Goal: Information Seeking & Learning: Understand process/instructions

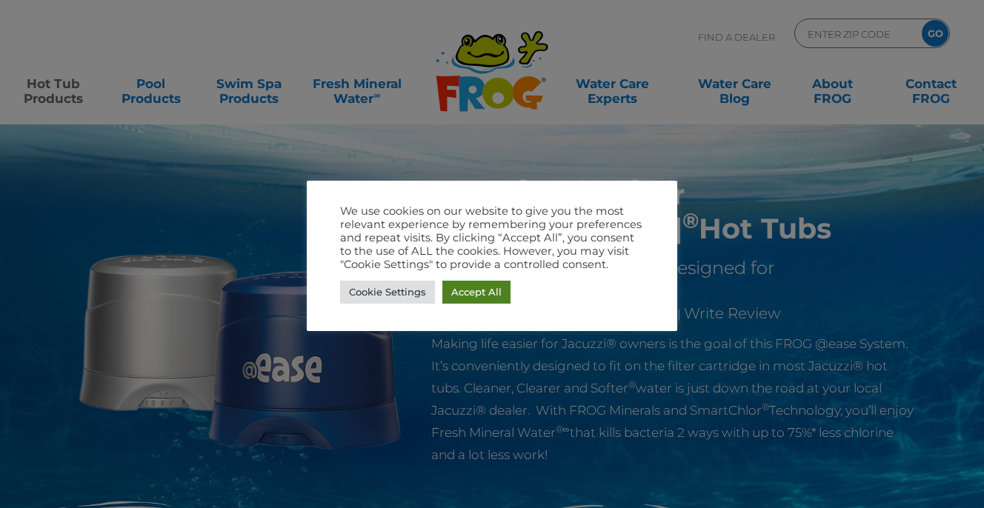
drag, startPoint x: 479, startPoint y: 295, endPoint x: 573, endPoint y: 270, distance: 97.2
click at [479, 295] on link "Accept All" at bounding box center [476, 292] width 68 height 23
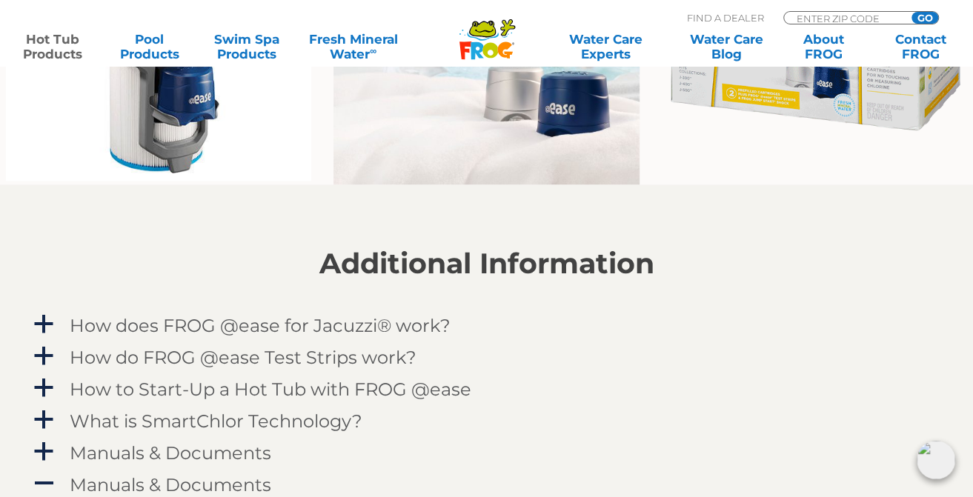
scroll to position [1334, 0]
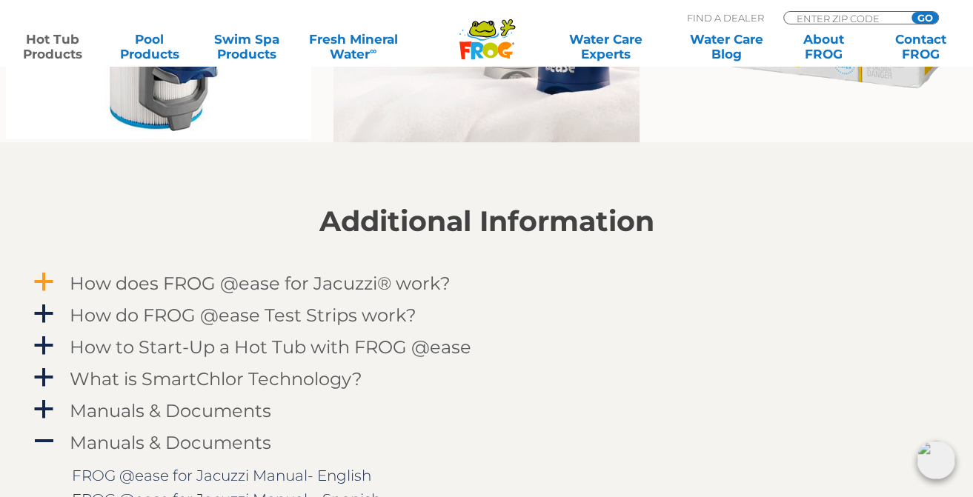
click at [326, 280] on h4 "How does FROG @ease for Jacuzzi® work?" at bounding box center [260, 283] width 381 height 20
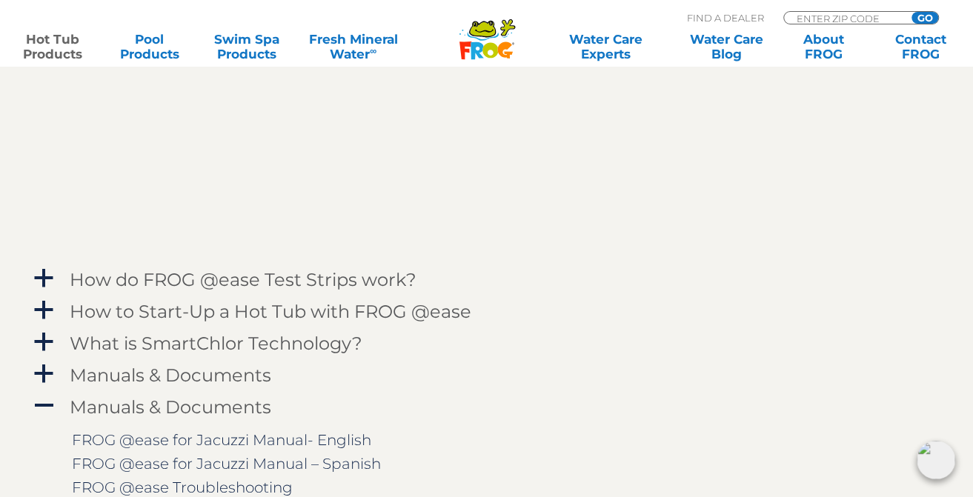
scroll to position [1778, 0]
click at [42, 272] on span "a" at bounding box center [44, 278] width 22 height 22
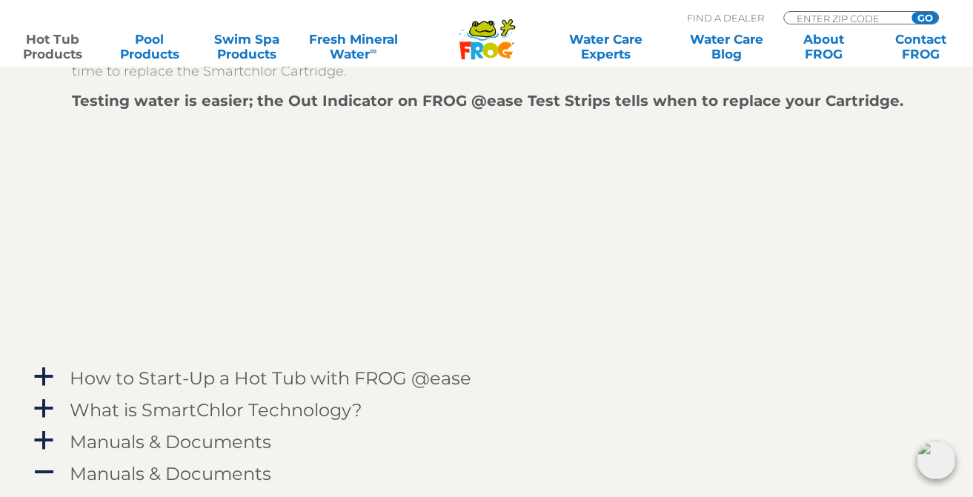
scroll to position [2149, 0]
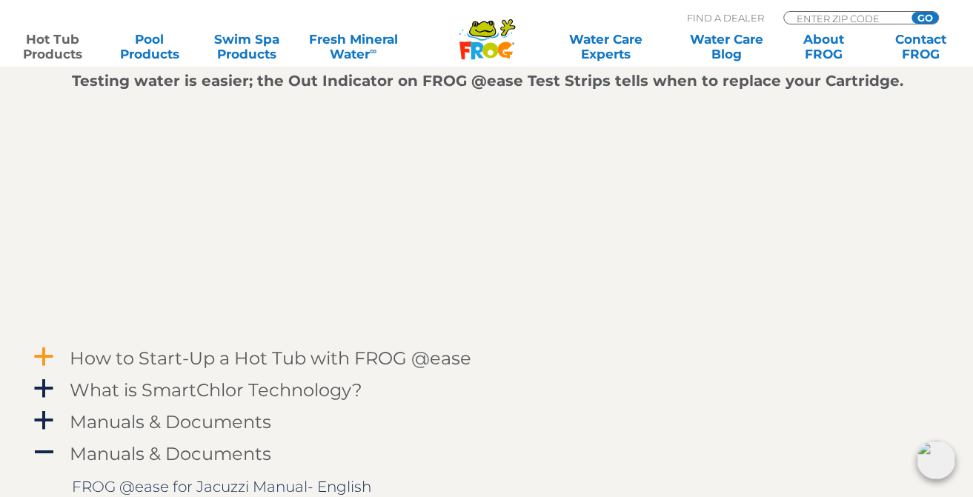
click at [38, 353] on span "a" at bounding box center [44, 357] width 22 height 22
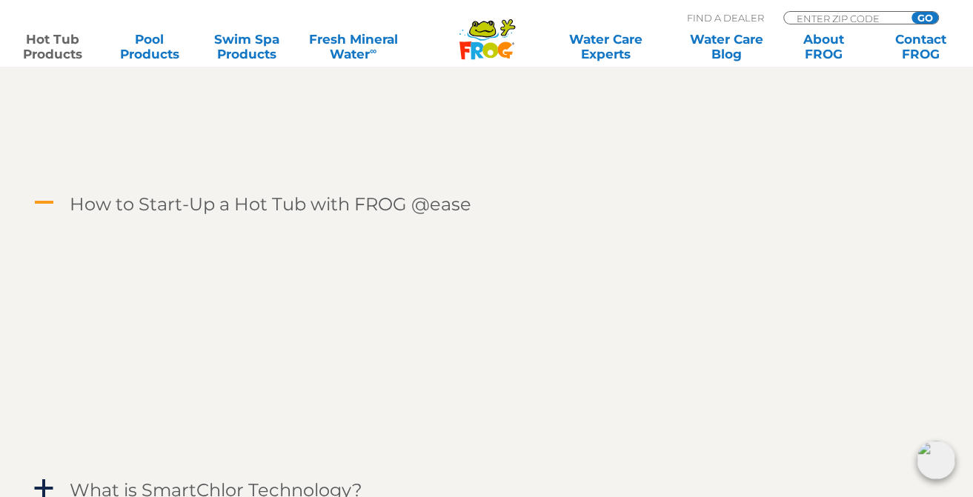
scroll to position [2371, 0]
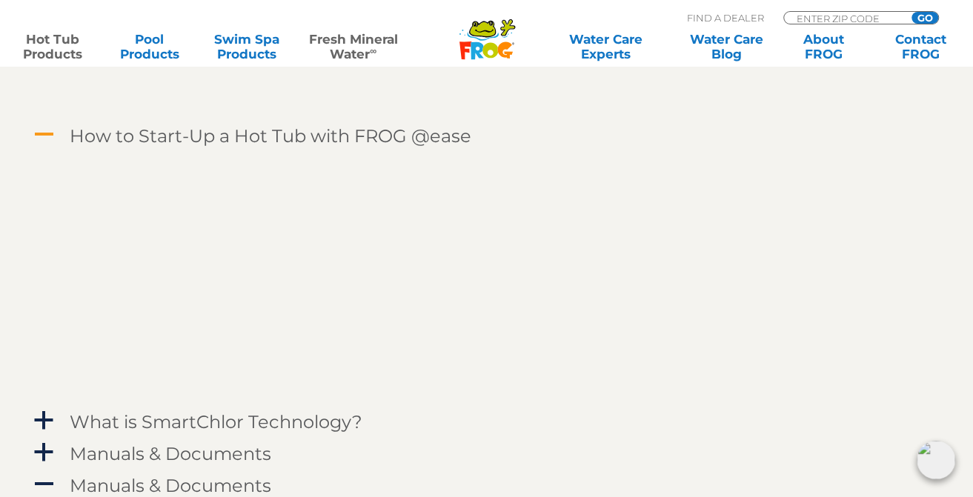
click at [336, 57] on link "Fresh Mineral Water ∞" at bounding box center [353, 47] width 94 height 30
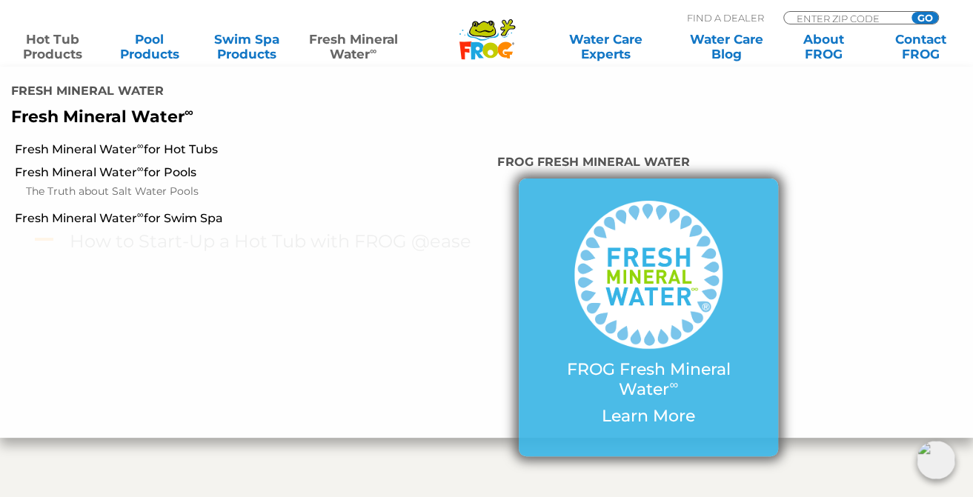
scroll to position [2149, 0]
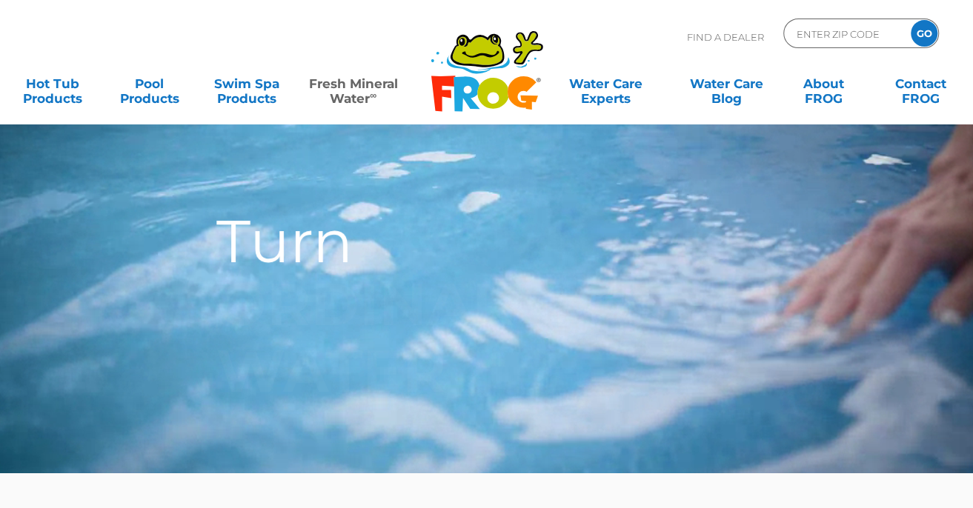
click at [478, 380] on div "ORDINARY WATER" at bounding box center [385, 337] width 339 height 133
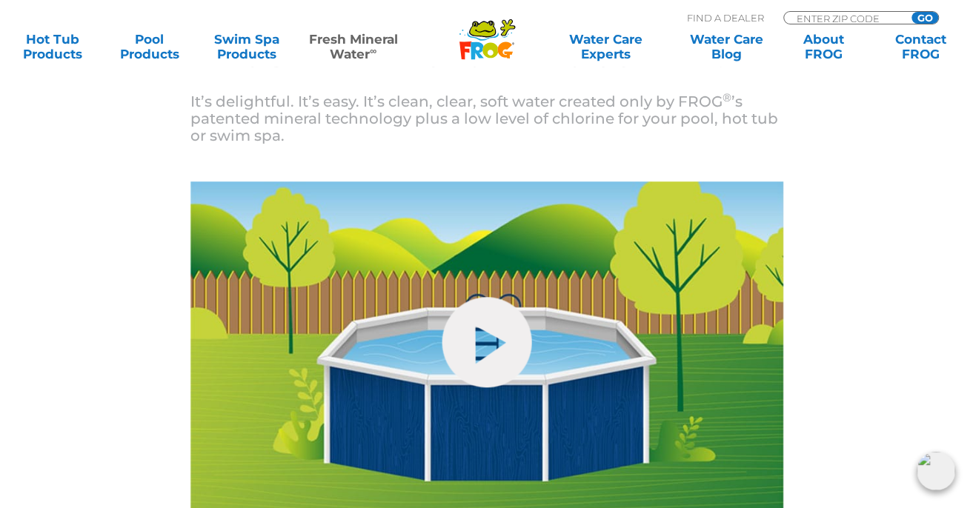
scroll to position [593, 0]
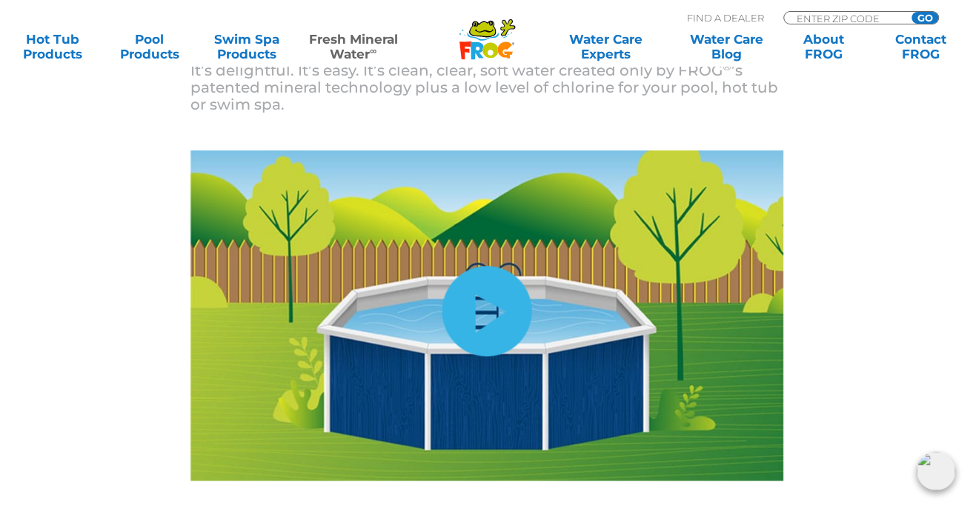
click at [496, 323] on link "hide-me" at bounding box center [487, 311] width 90 height 90
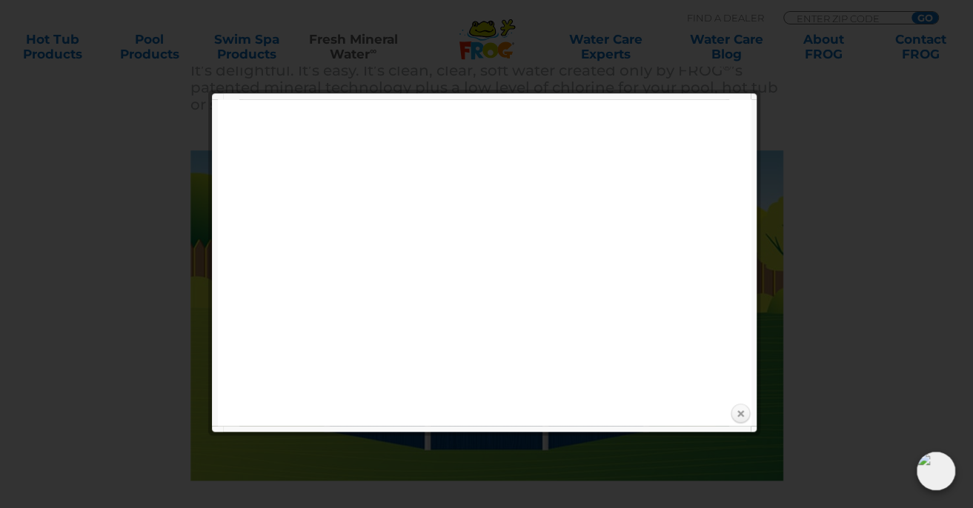
click at [737, 411] on link "Close" at bounding box center [740, 414] width 22 height 22
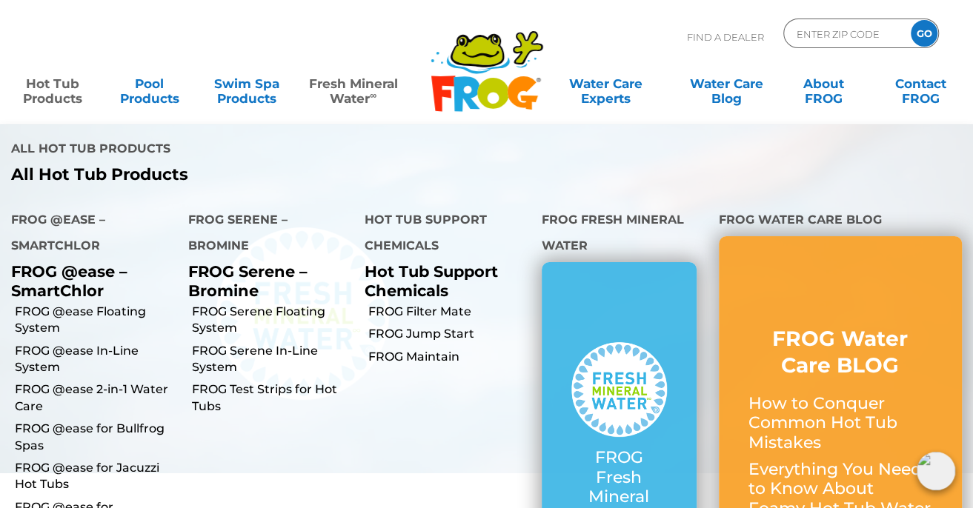
click at [34, 82] on link "Hot Tub Products" at bounding box center [53, 84] width 76 height 30
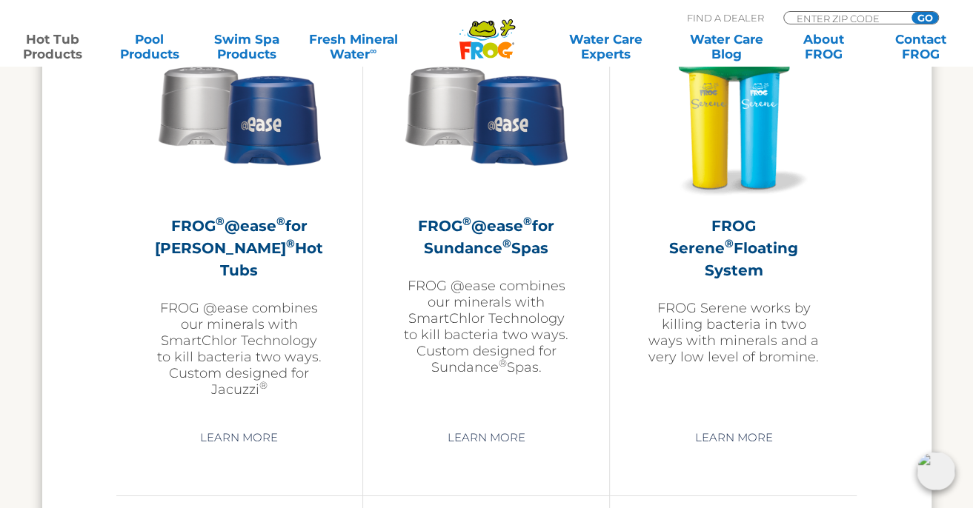
scroll to position [2742, 0]
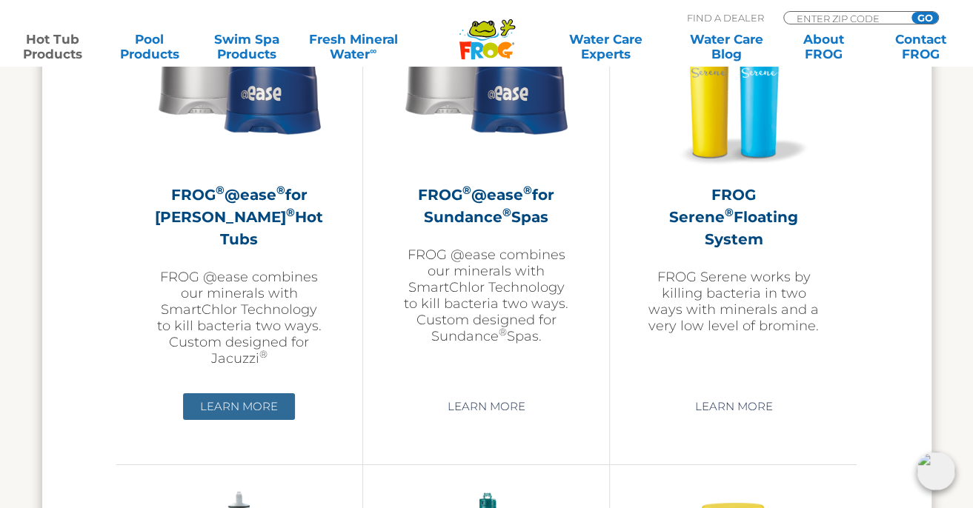
click at [263, 401] on link "Learn More" at bounding box center [239, 406] width 112 height 27
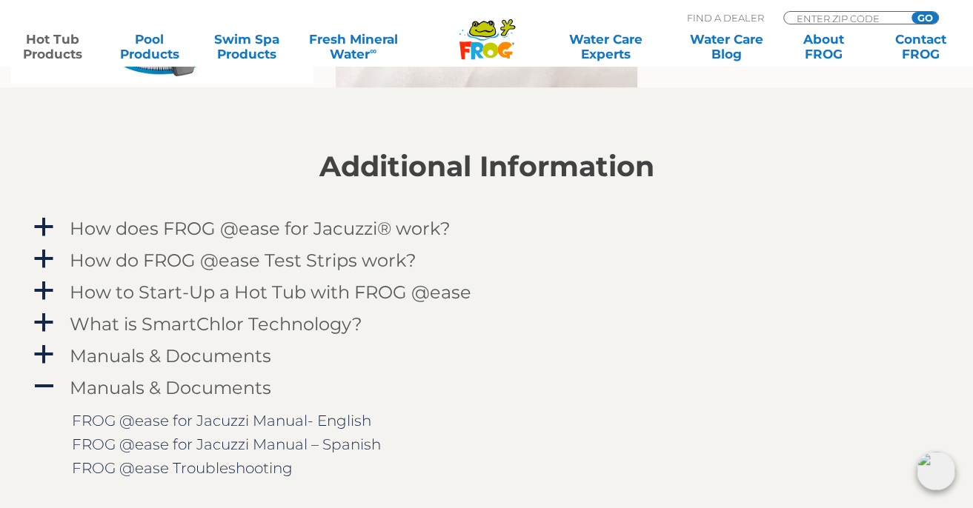
scroll to position [1407, 0]
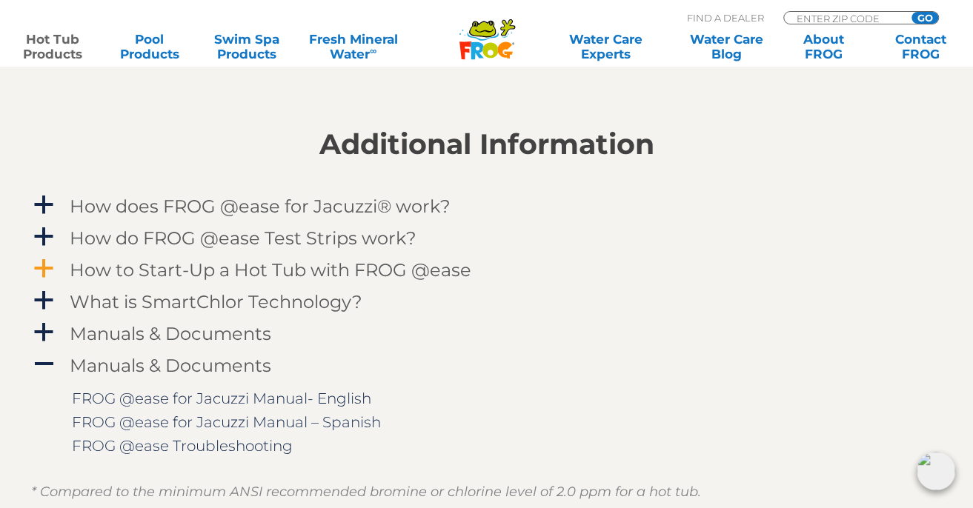
click at [44, 263] on span "a" at bounding box center [44, 268] width 22 height 22
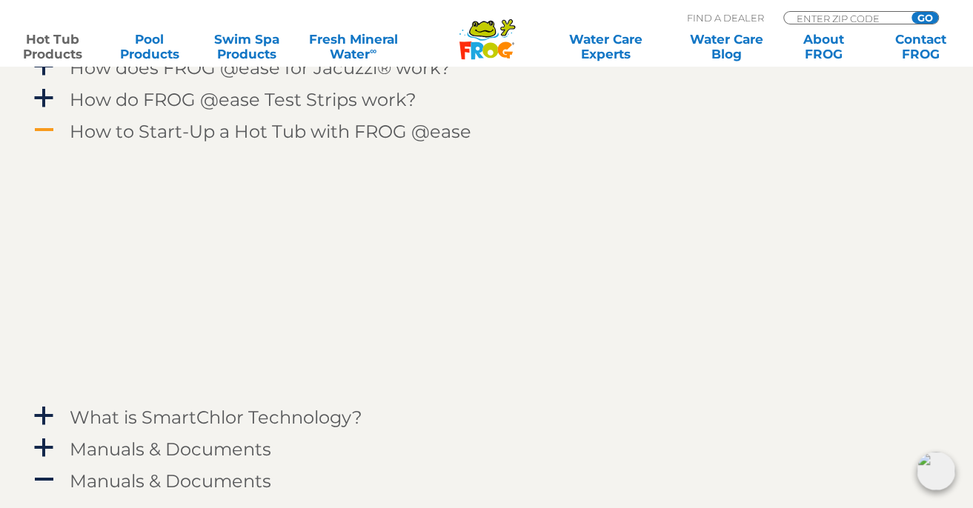
scroll to position [1556, 0]
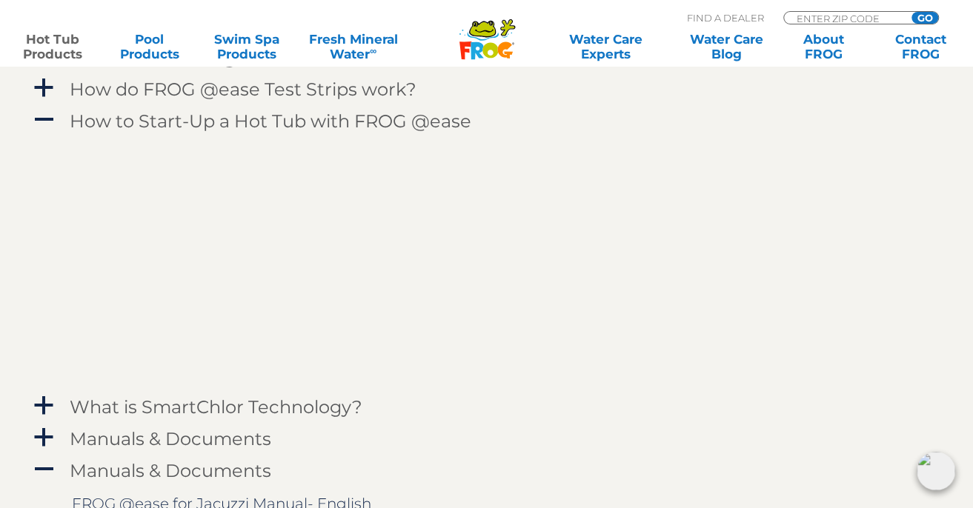
click at [94, 290] on p at bounding box center [498, 261] width 852 height 239
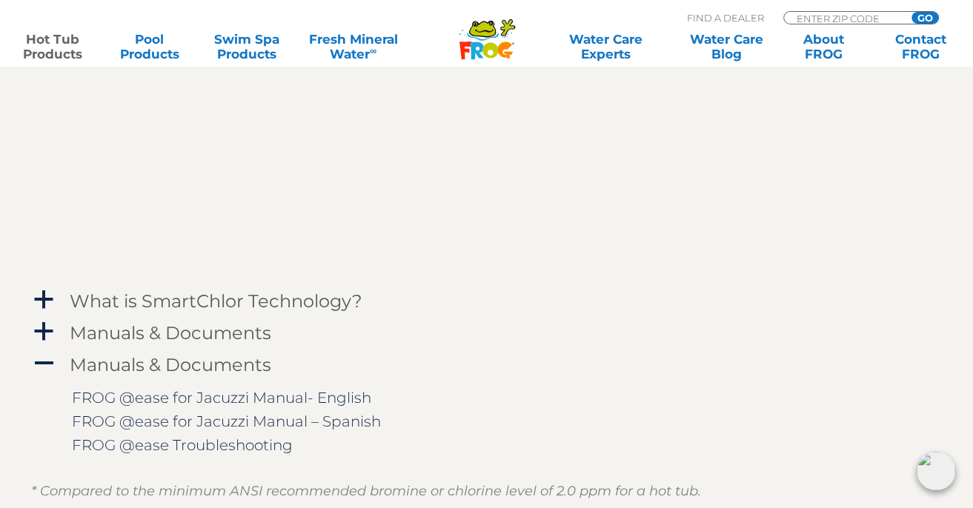
scroll to position [1704, 0]
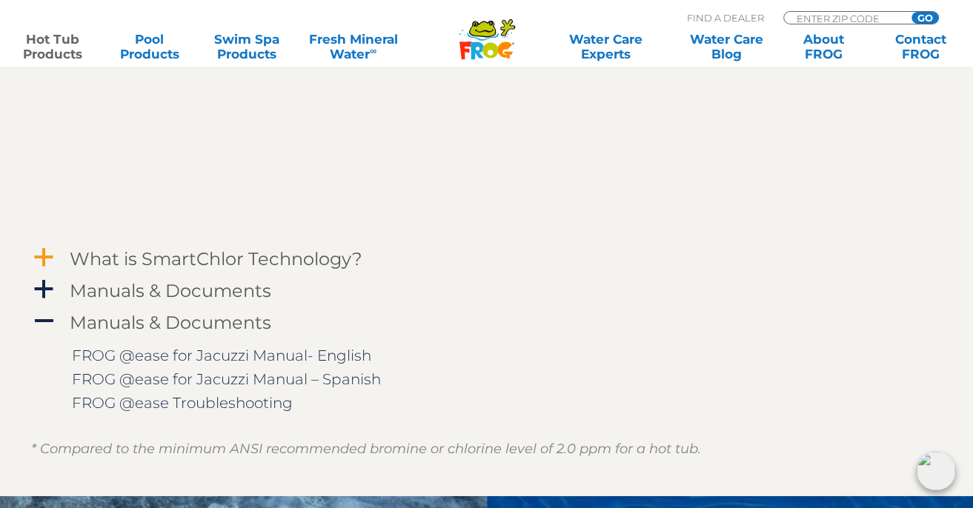
click at [44, 256] on span "a" at bounding box center [44, 258] width 22 height 22
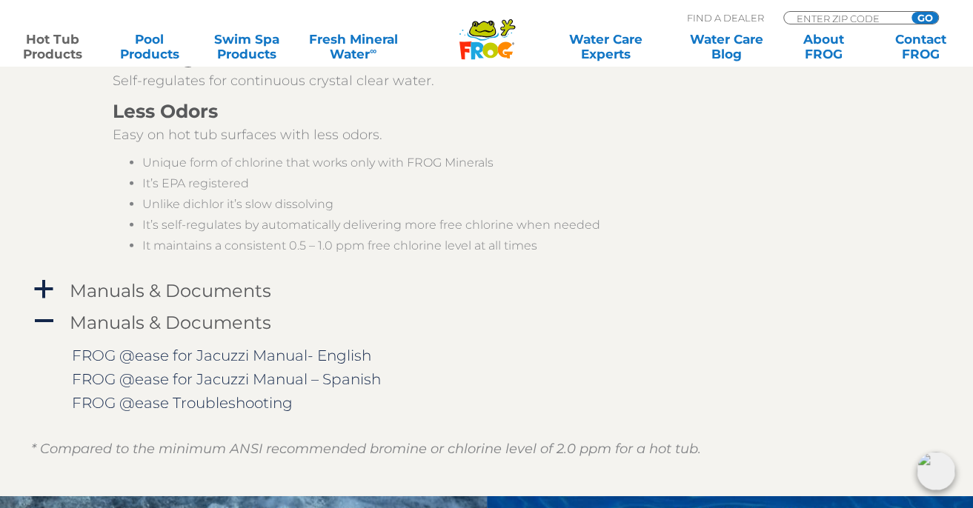
scroll to position [2371, 0]
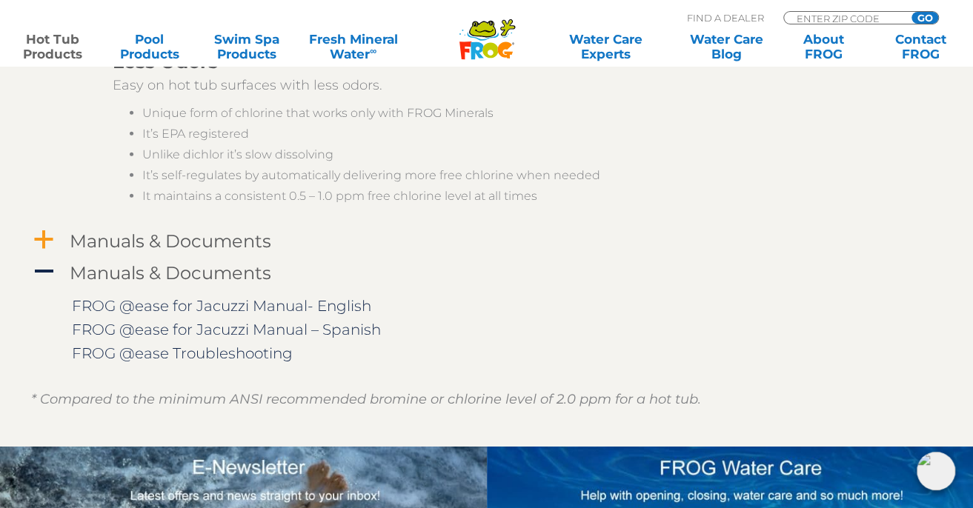
click at [48, 234] on span "a" at bounding box center [44, 240] width 22 height 22
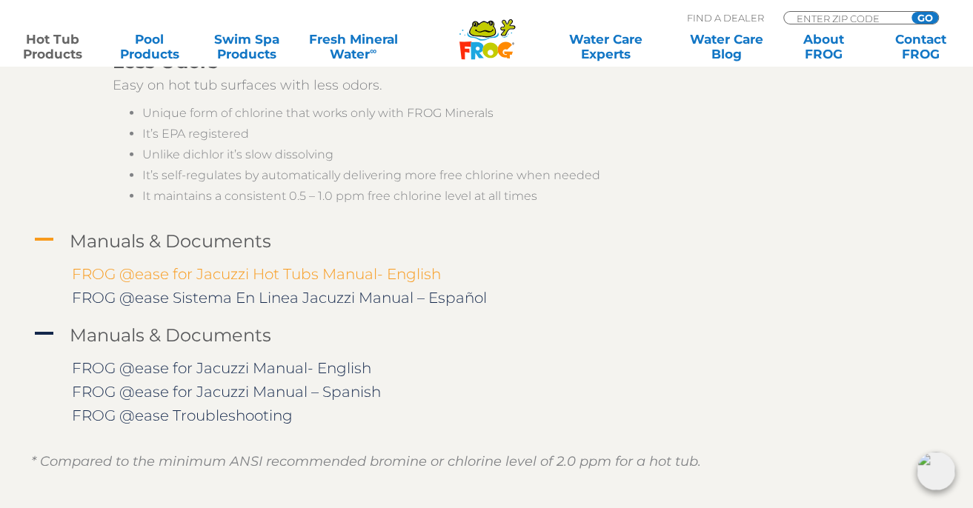
click at [351, 271] on link "FROG @ease for Jacuzzi Hot Tubs Manual- English" at bounding box center [256, 274] width 369 height 18
